Goal: Task Accomplishment & Management: Use online tool/utility

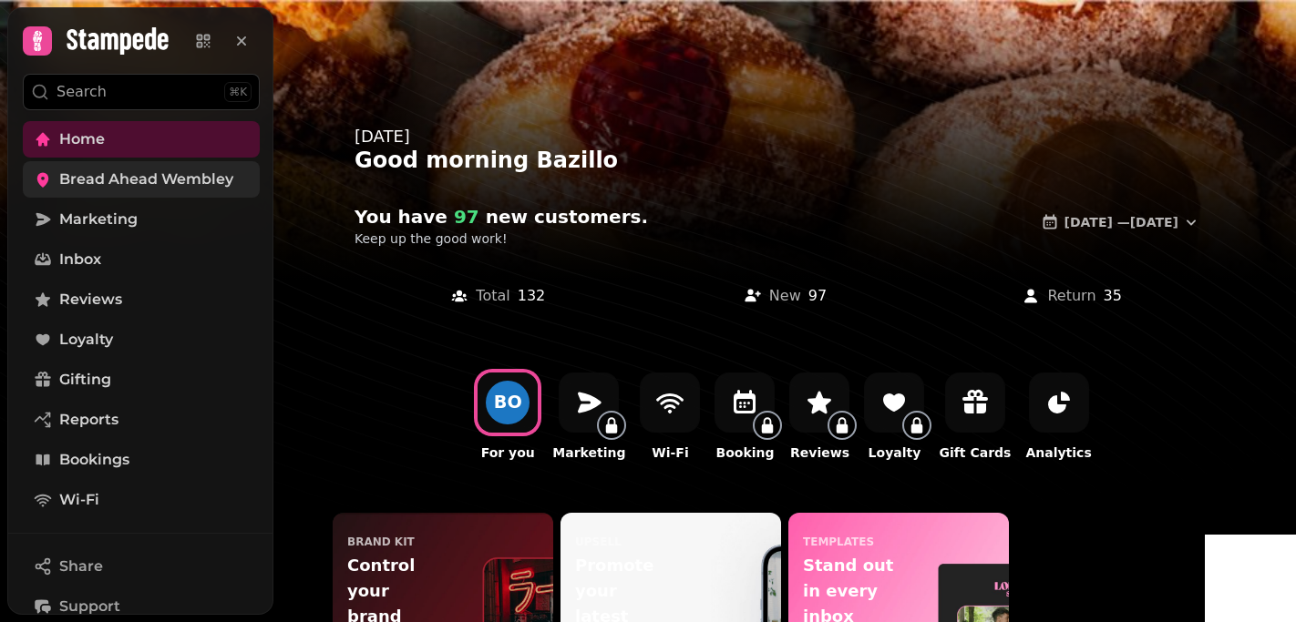
click at [173, 190] on link "Bread Ahead Wembley" at bounding box center [141, 179] width 237 height 36
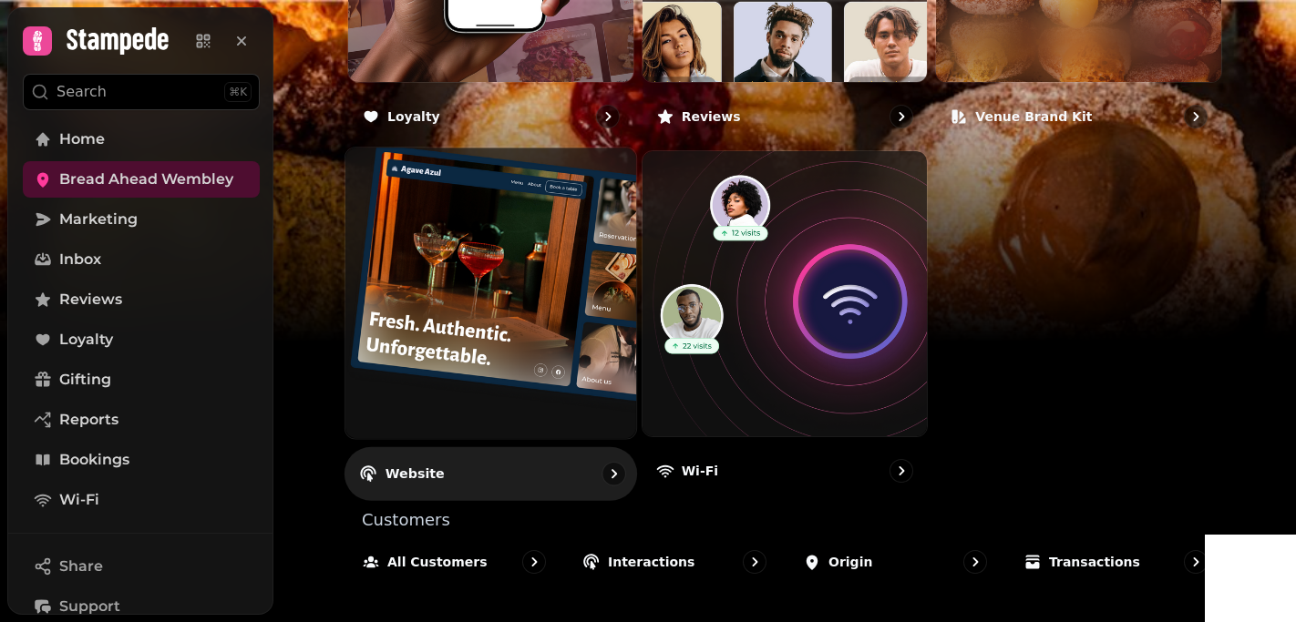
scroll to position [1228, 0]
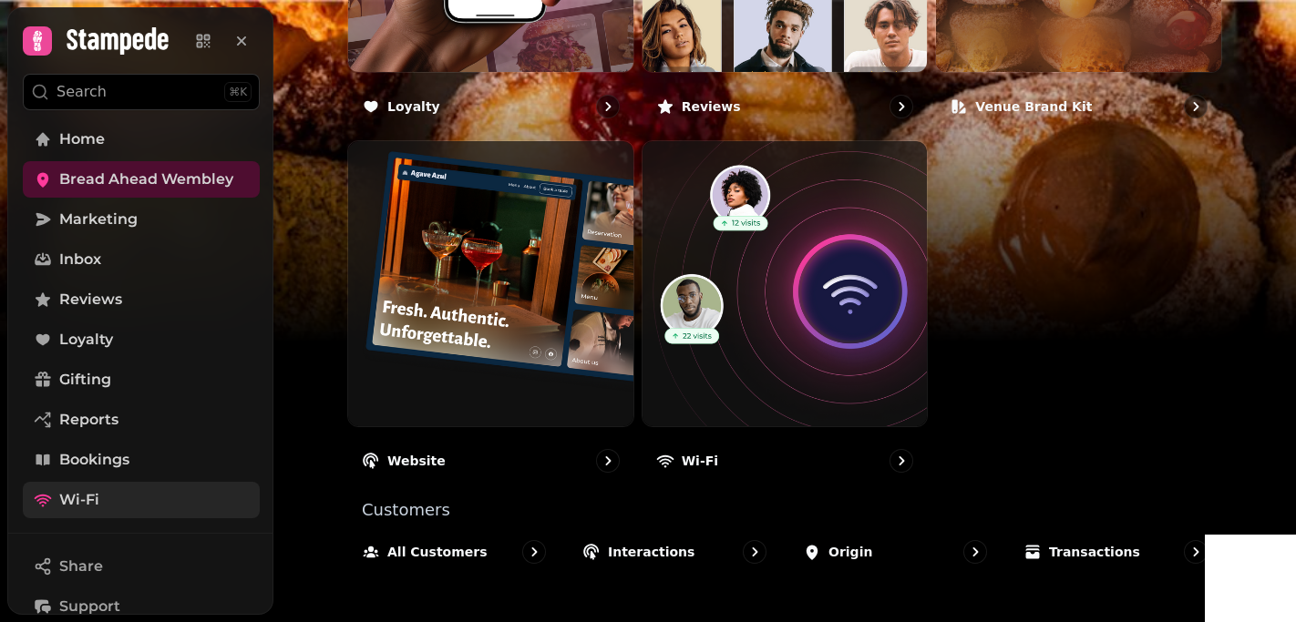
click at [79, 498] on span "Wi-Fi" at bounding box center [79, 500] width 40 height 22
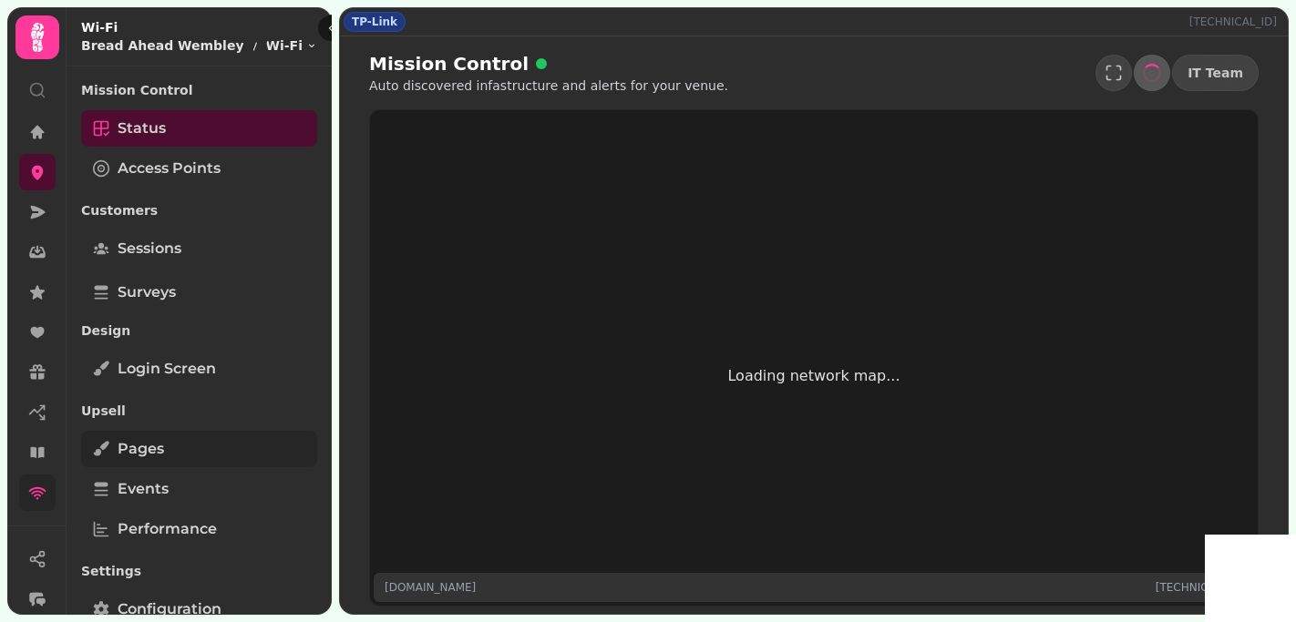
click at [141, 450] on span "Pages" at bounding box center [141, 449] width 46 height 22
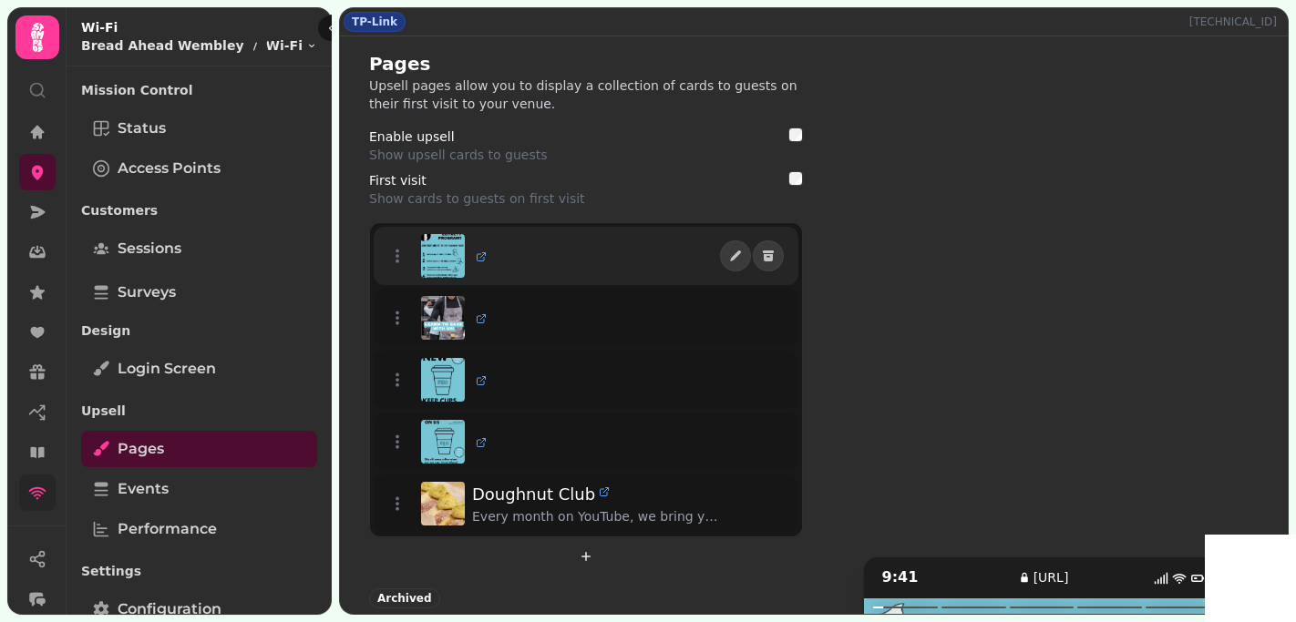
click at [442, 251] on img at bounding box center [443, 256] width 44 height 44
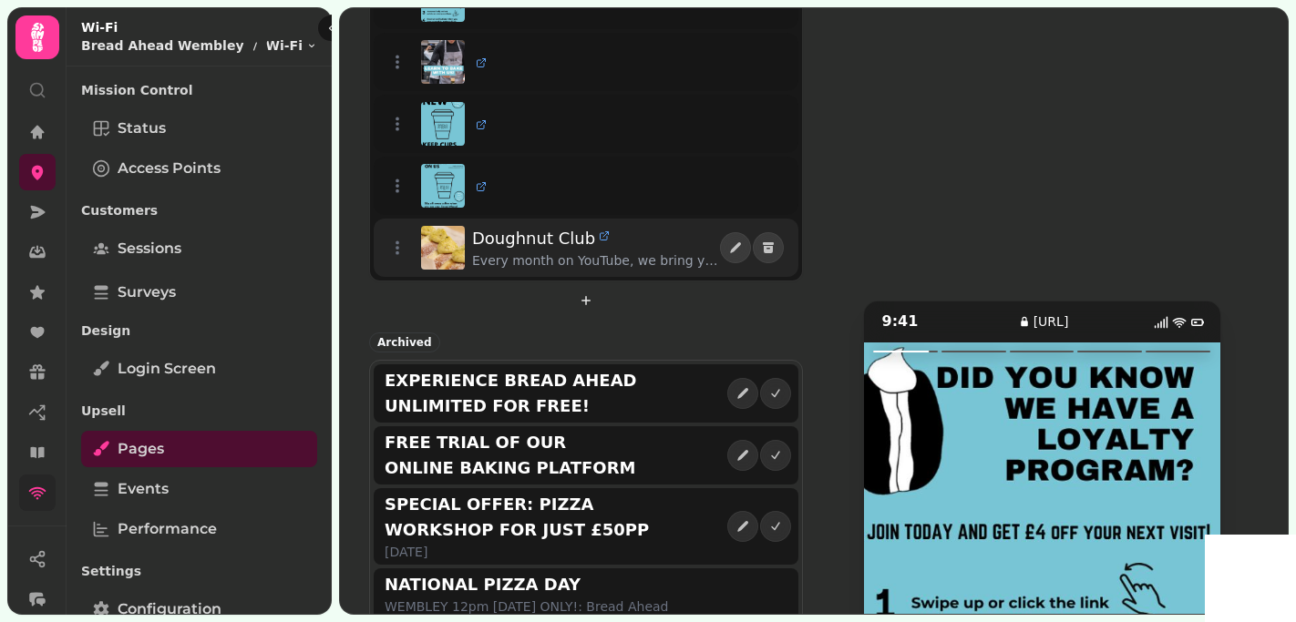
scroll to position [236, 0]
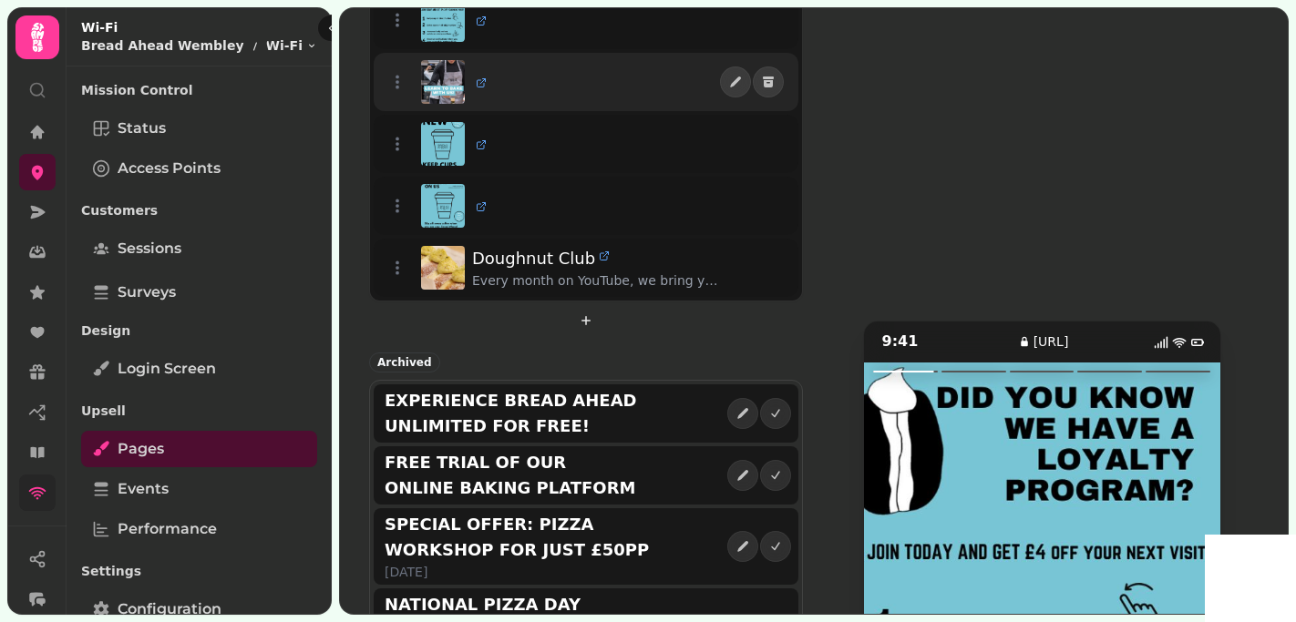
click at [435, 77] on img at bounding box center [443, 82] width 44 height 44
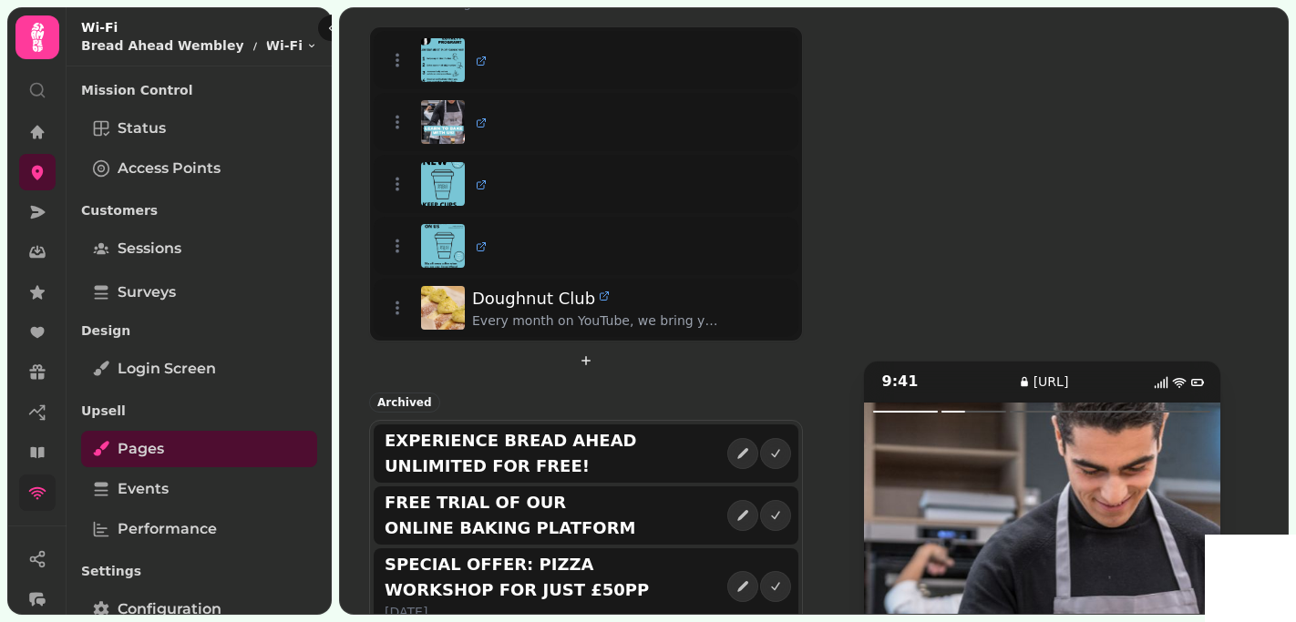
scroll to position [149, 0]
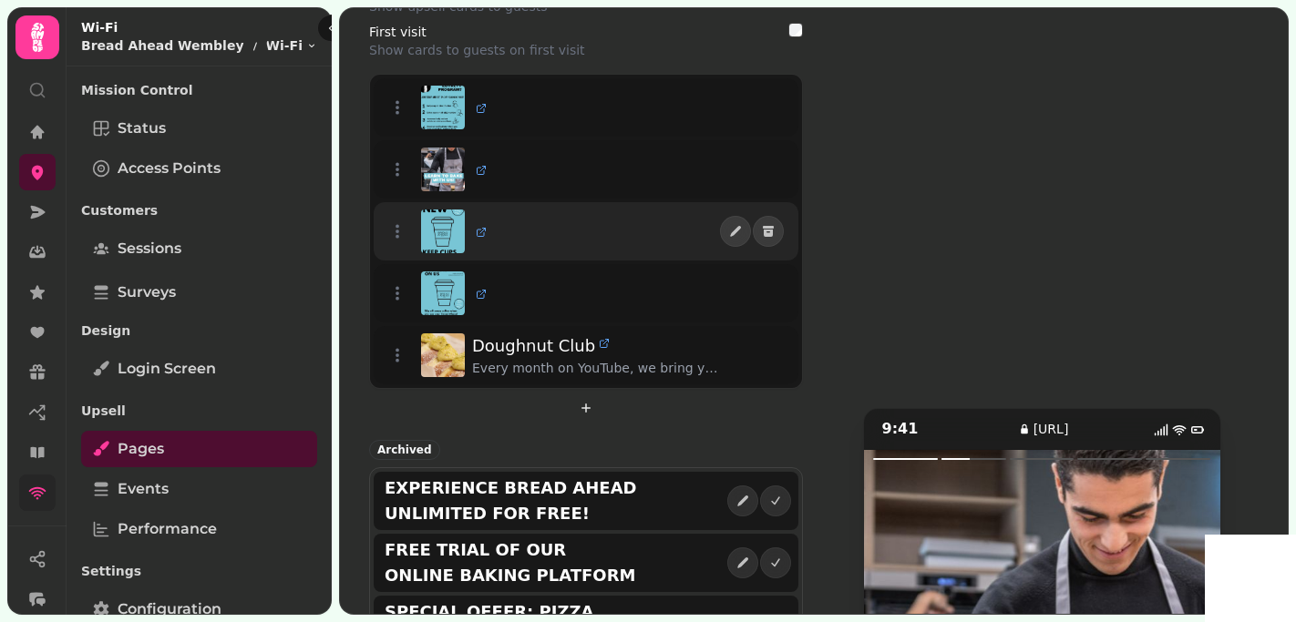
click at [456, 229] on img at bounding box center [443, 232] width 44 height 44
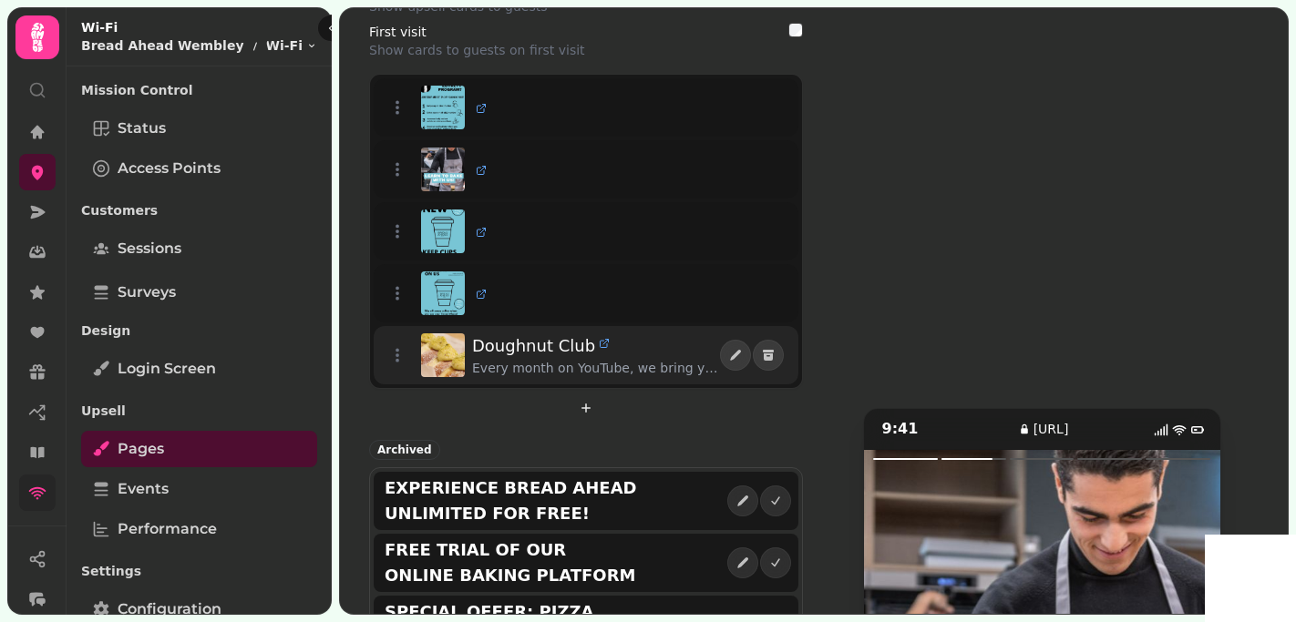
click at [521, 353] on span "Doughnut Club" at bounding box center [533, 347] width 123 height 26
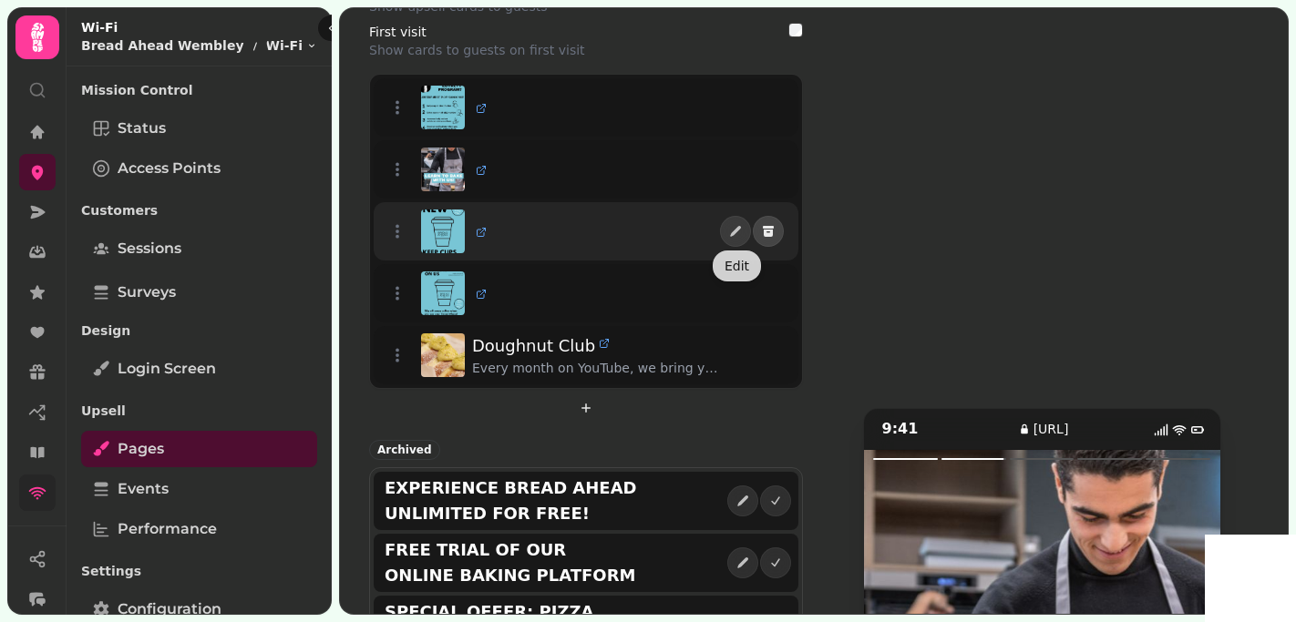
click at [772, 225] on icon "delete" at bounding box center [768, 231] width 15 height 15
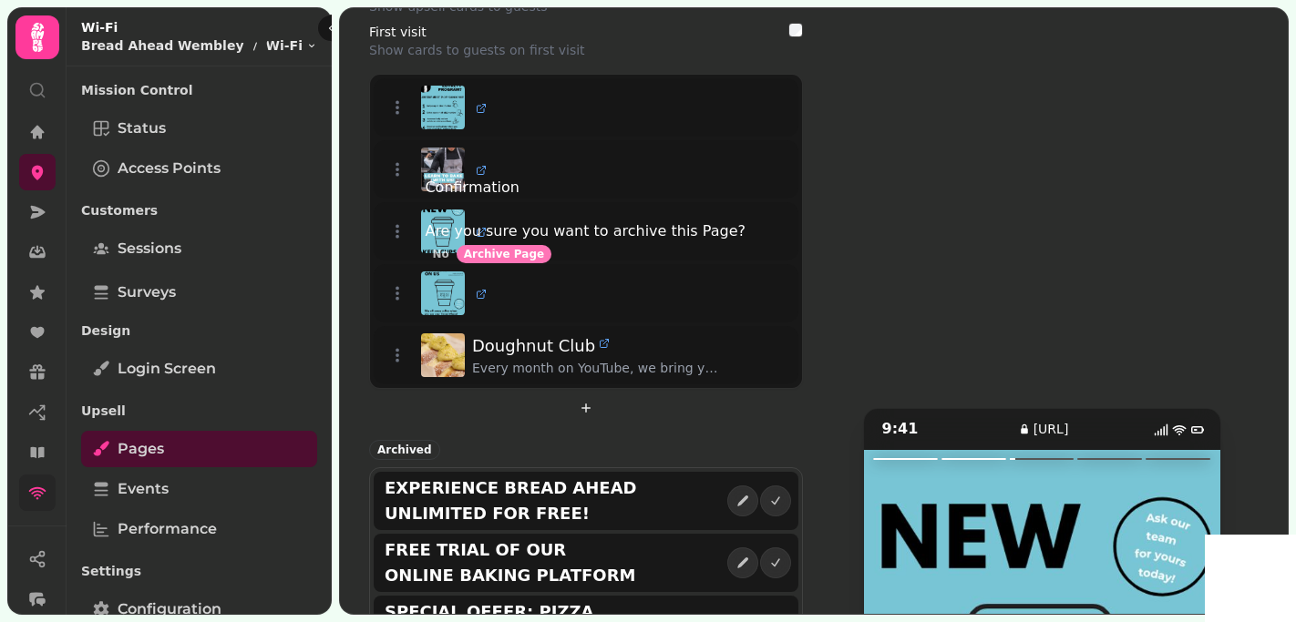
click at [544, 260] on span "Archive Page" at bounding box center [504, 254] width 80 height 11
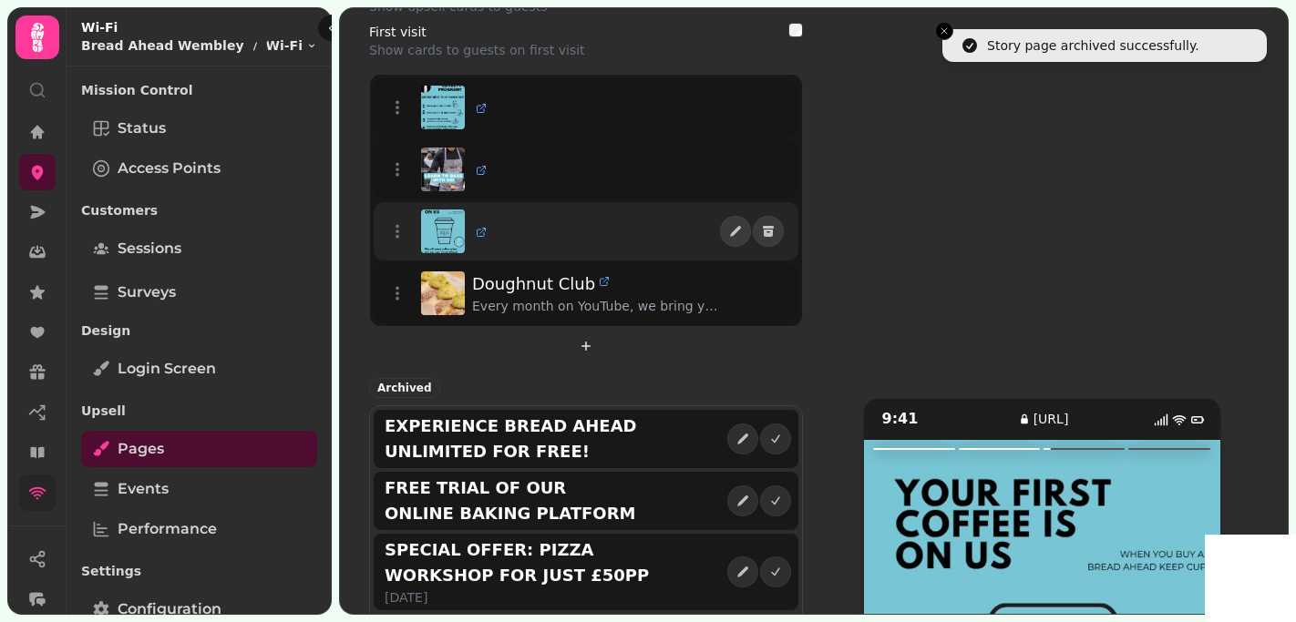
click at [593, 210] on div at bounding box center [570, 232] width 299 height 44
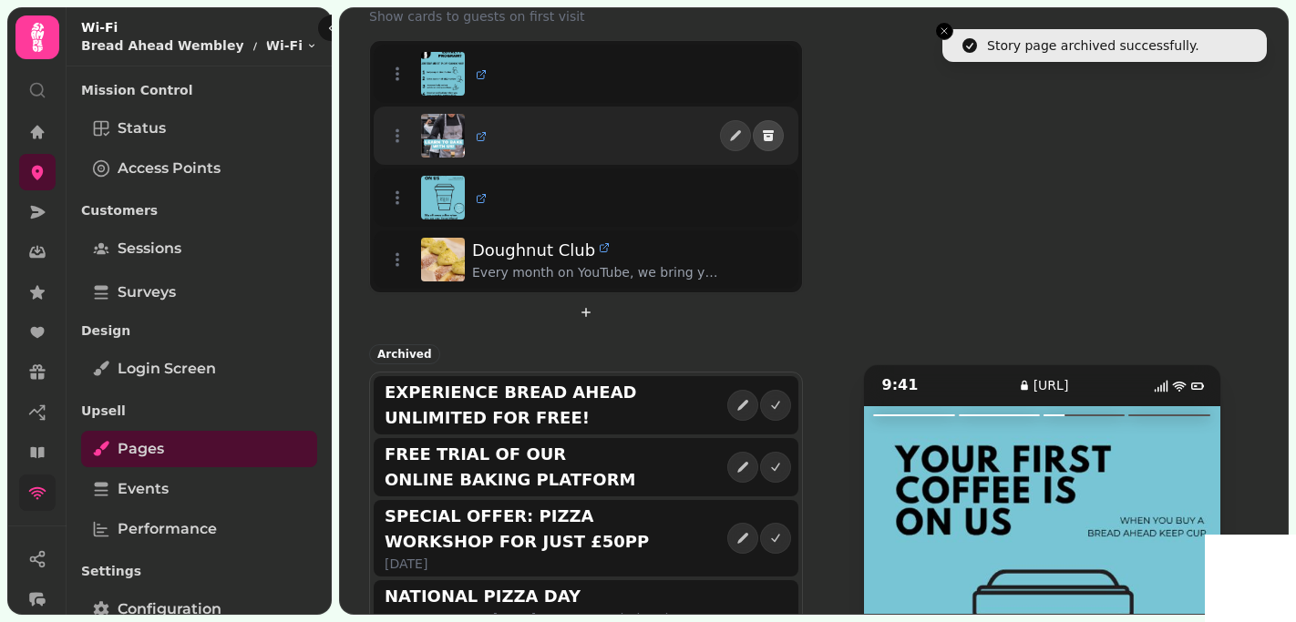
scroll to position [111, 0]
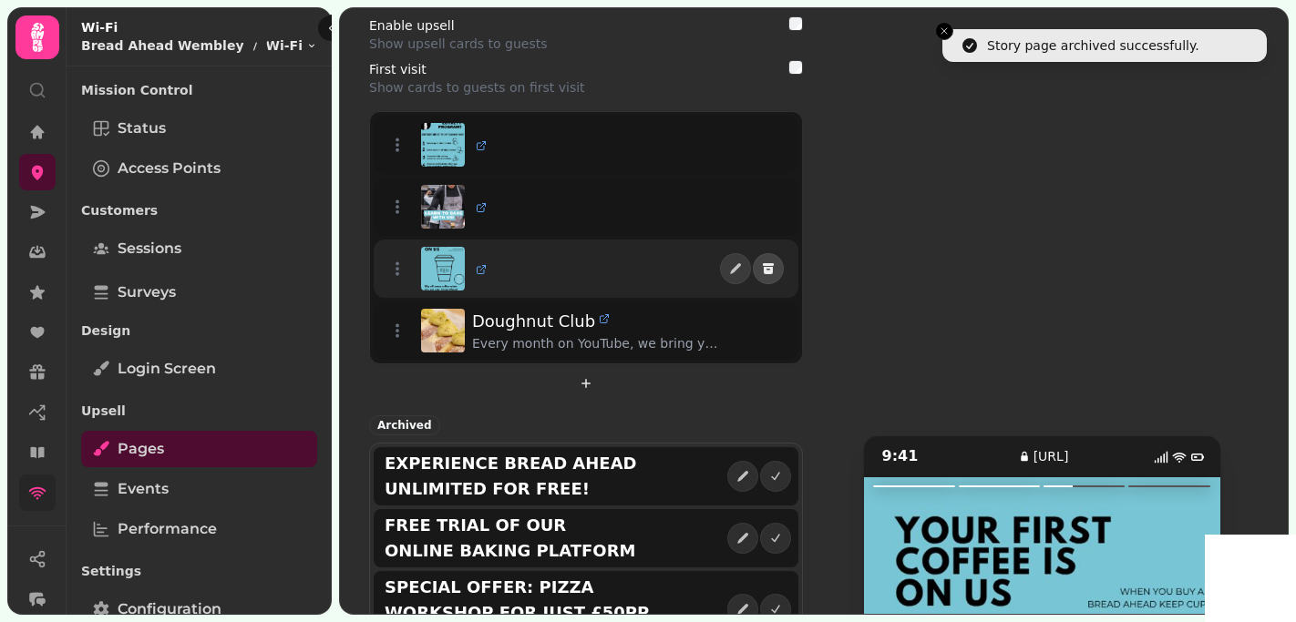
click at [770, 272] on icon "delete" at bounding box center [768, 270] width 9 height 7
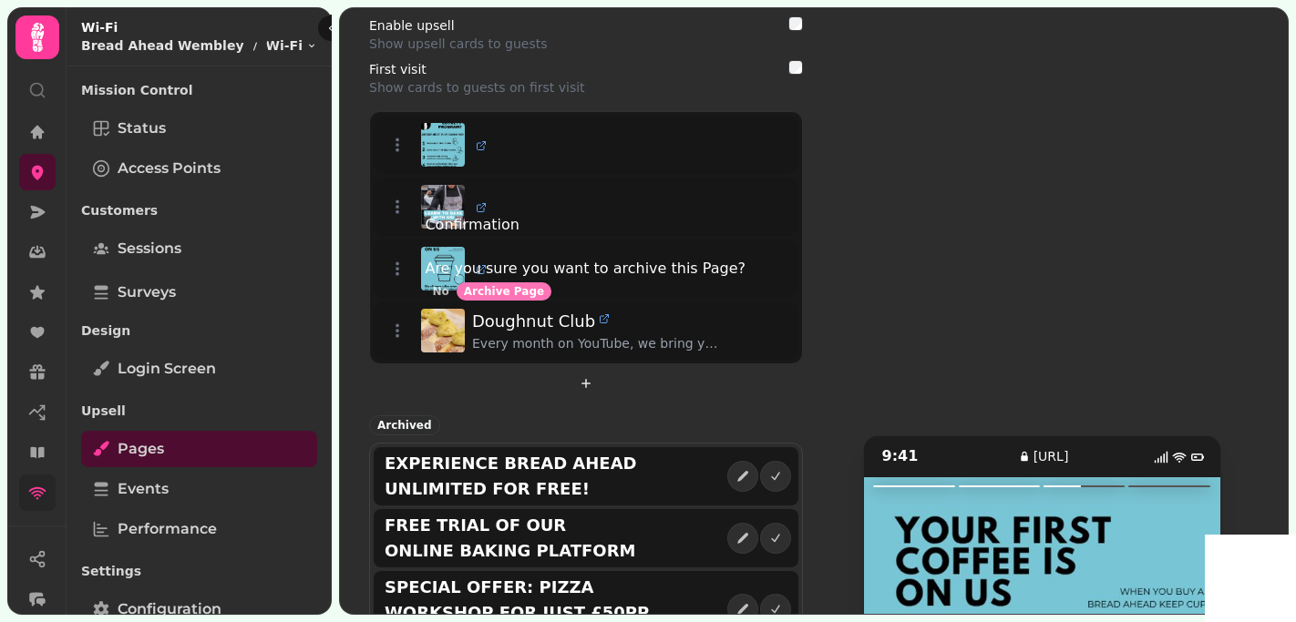
click at [544, 297] on span "Archive Page" at bounding box center [504, 291] width 80 height 11
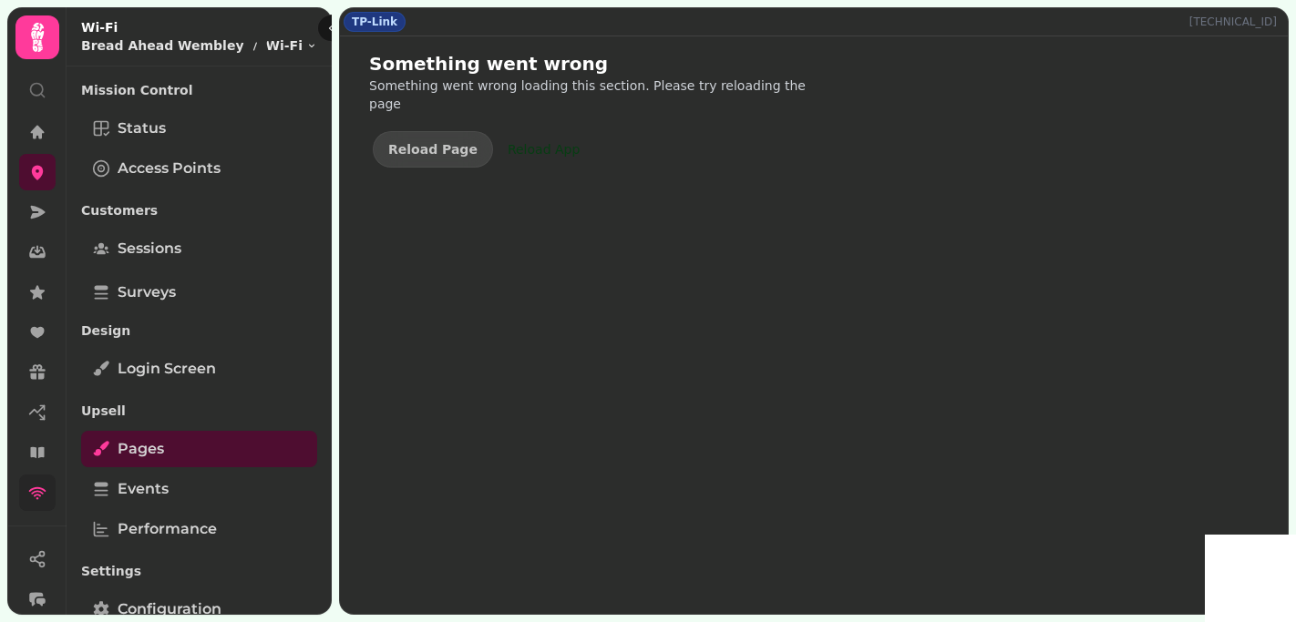
scroll to position [0, 0]
click at [551, 225] on div "TP-Link [TECHNICAL_ID] Something went wrong Something went wrong loading this s…" at bounding box center [813, 311] width 949 height 608
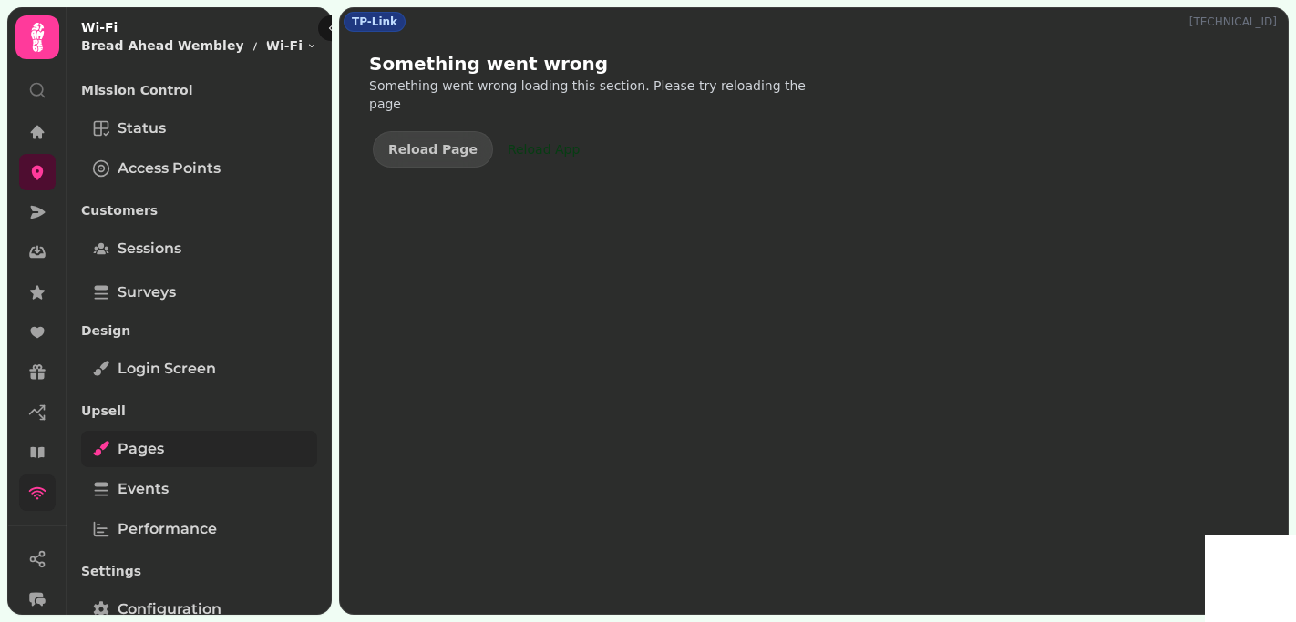
click at [208, 444] on link "Pages" at bounding box center [199, 449] width 236 height 36
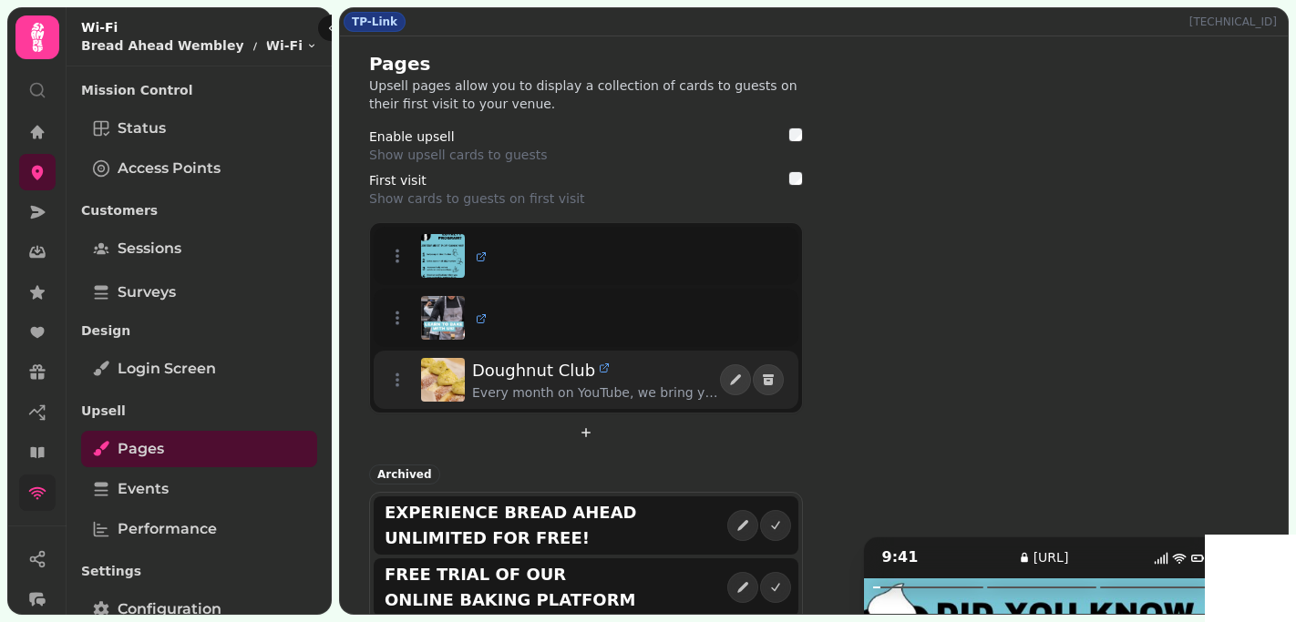
click at [478, 370] on span "Doughnut Club" at bounding box center [533, 371] width 123 height 26
click at [730, 379] on icon "edit" at bounding box center [735, 380] width 15 height 15
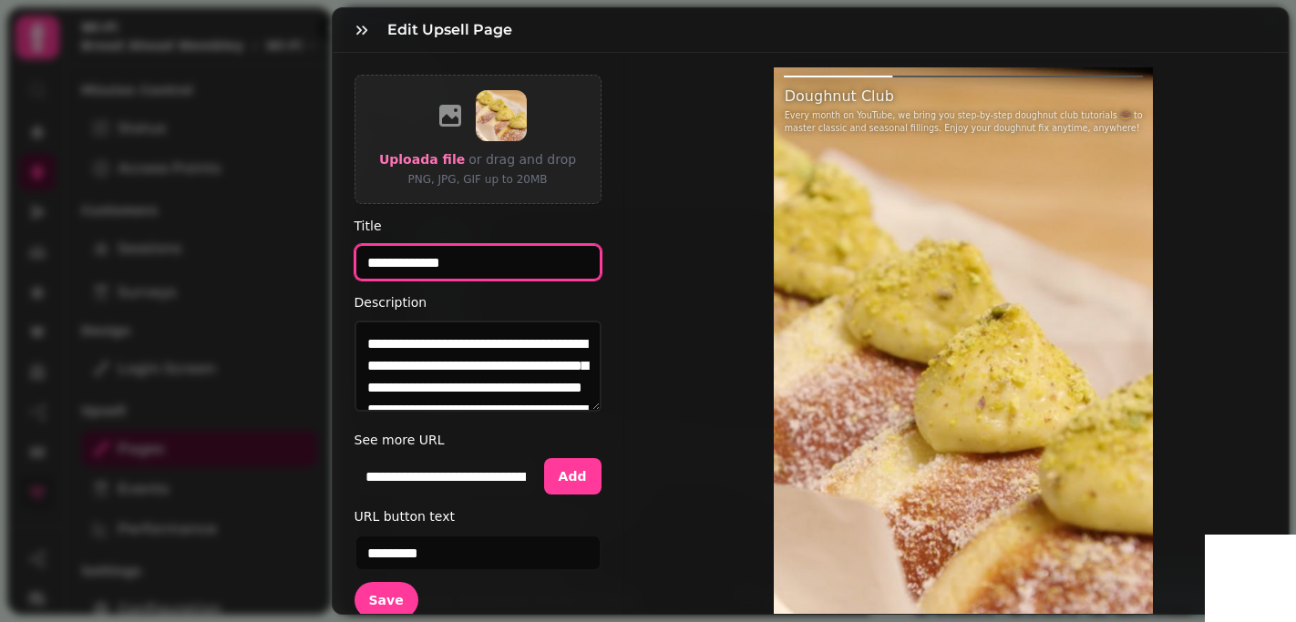
drag, startPoint x: 498, startPoint y: 270, endPoint x: 358, endPoint y: 267, distance: 139.4
click at [358, 267] on input "**********" at bounding box center [477, 262] width 247 height 36
type input "**********"
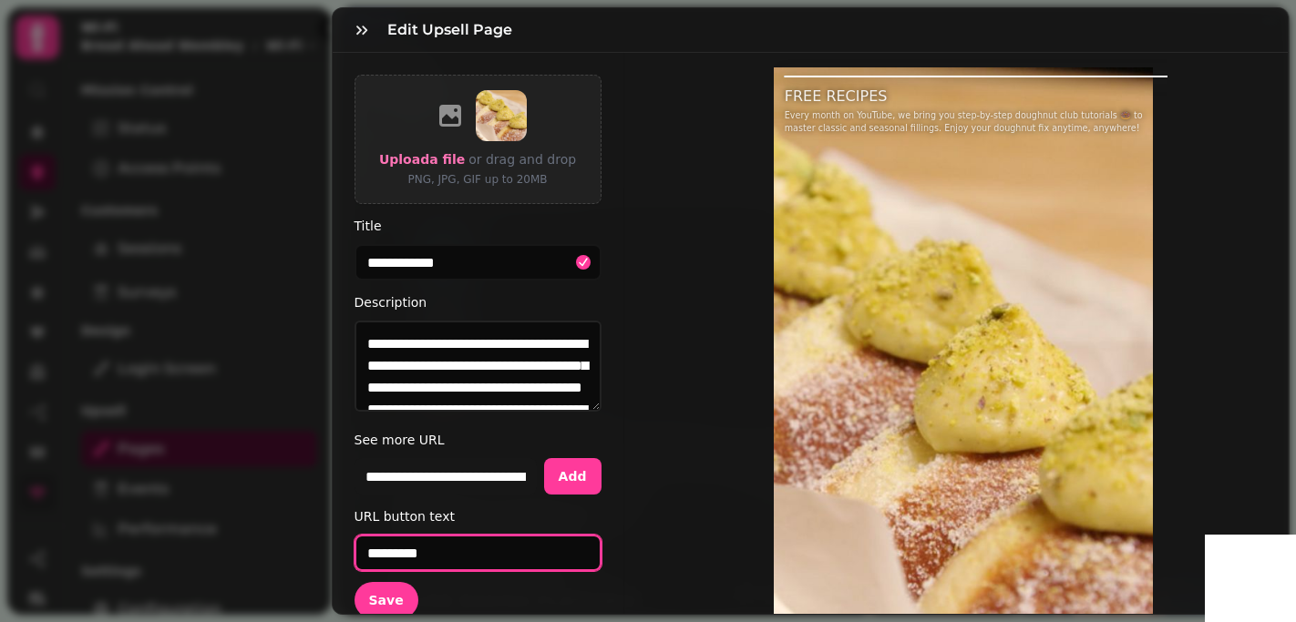
click at [451, 553] on input "*********" at bounding box center [477, 553] width 247 height 36
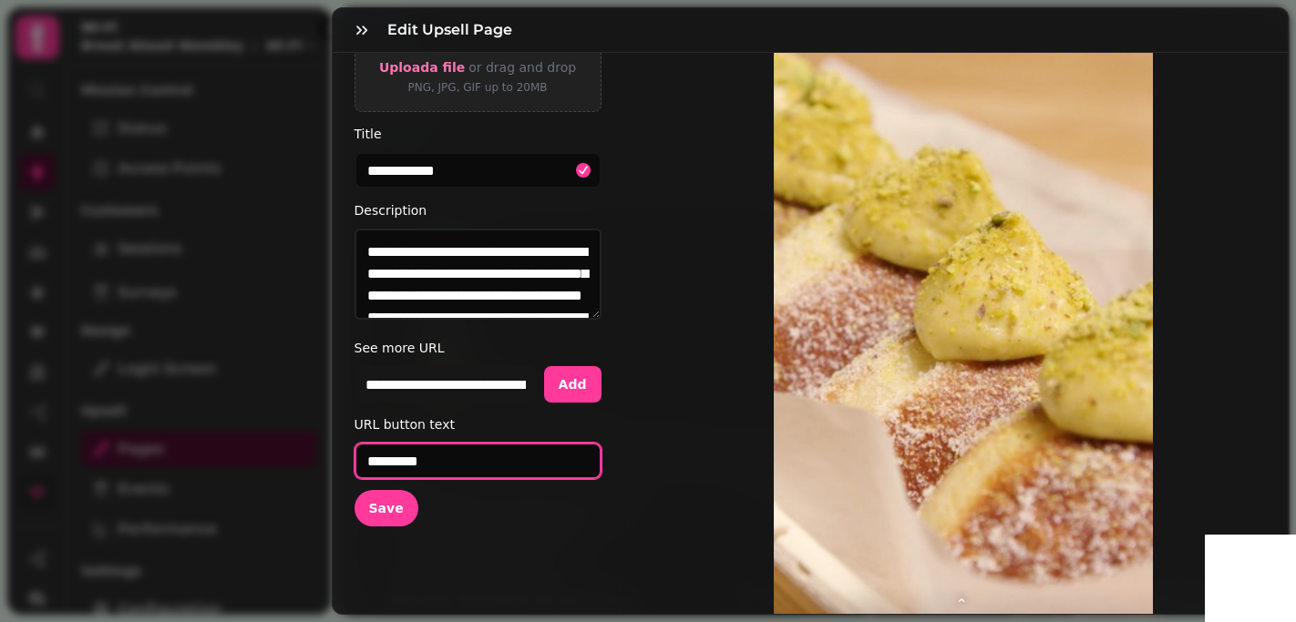
scroll to position [142, 0]
